Goal: Task Accomplishment & Management: Complete application form

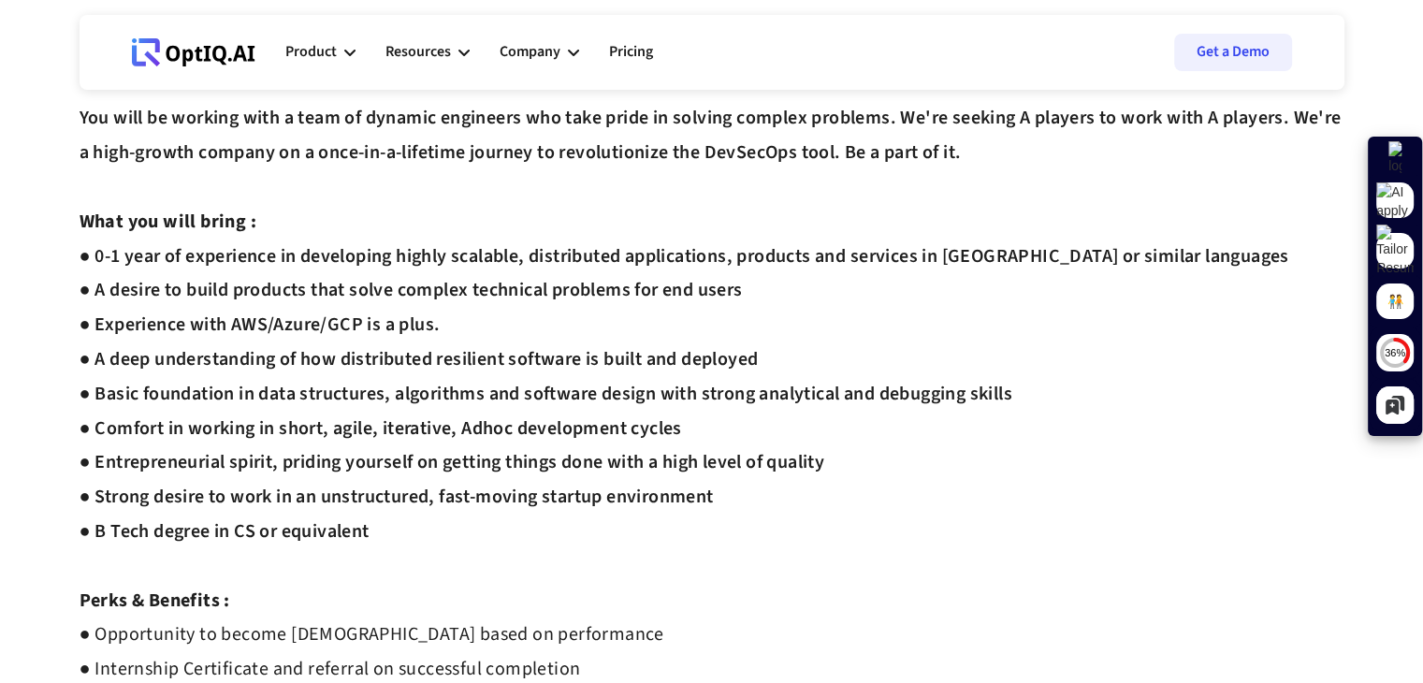
scroll to position [307, 0]
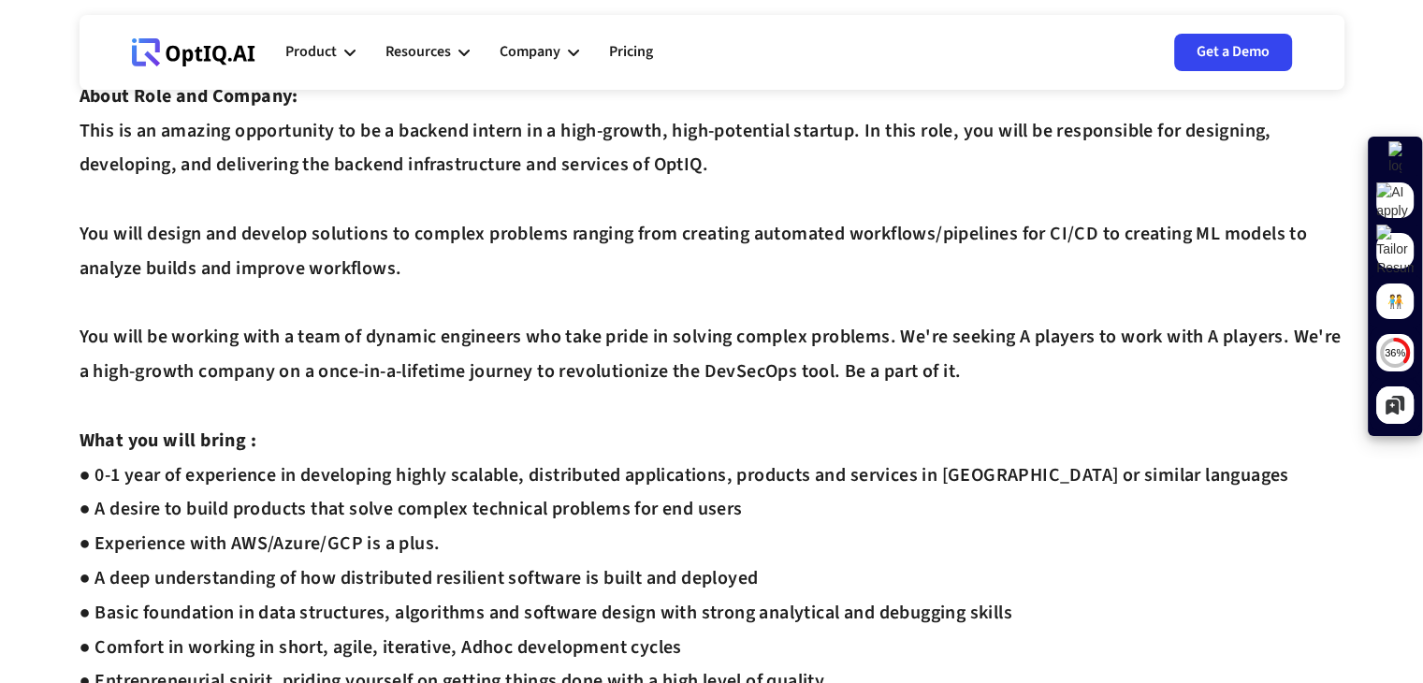
click at [1207, 65] on link "Get a Demo" at bounding box center [1233, 52] width 118 height 37
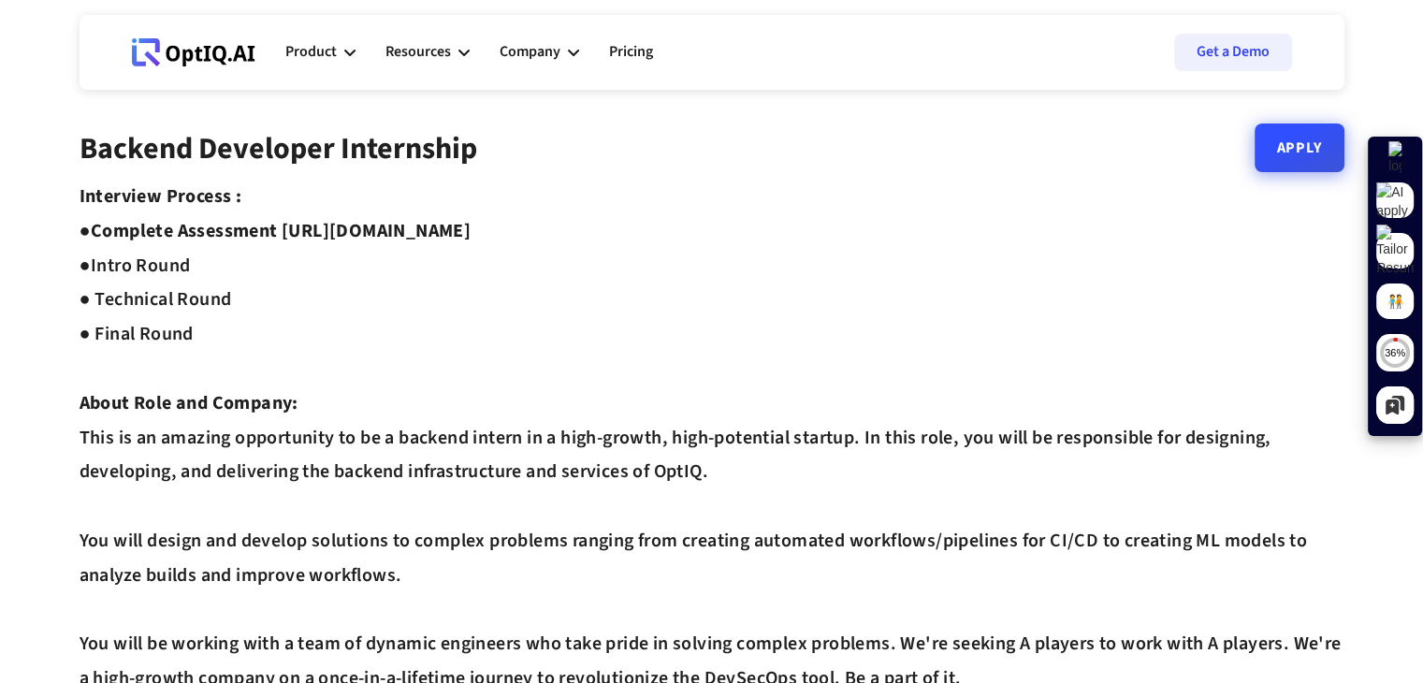
click at [1279, 148] on link "Apply" at bounding box center [1299, 147] width 90 height 49
drag, startPoint x: 617, startPoint y: 228, endPoint x: 283, endPoint y: 232, distance: 333.9
